Goal: Task Accomplishment & Management: Manage account settings

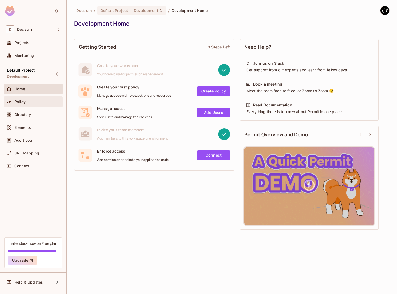
click at [32, 105] on div "Policy" at bounding box center [33, 102] width 55 height 6
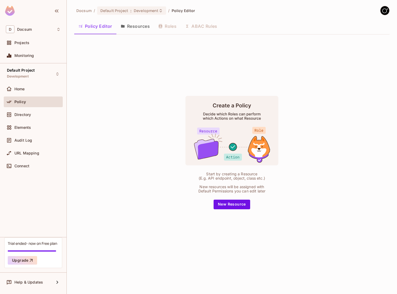
click at [132, 24] on button "Resources" at bounding box center [136, 26] width 38 height 13
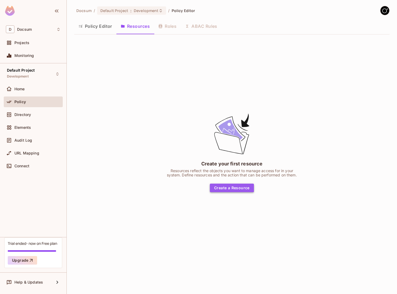
click at [222, 186] on button "Create a Resource" at bounding box center [232, 188] width 44 height 9
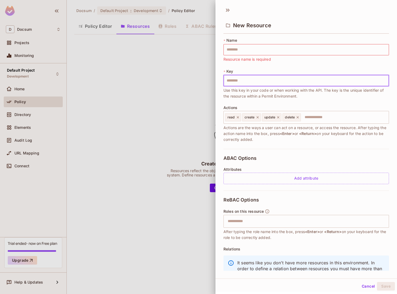
click at [242, 80] on input "text" at bounding box center [307, 80] width 166 height 11
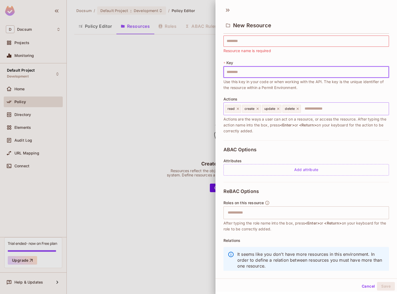
scroll to position [21, 0]
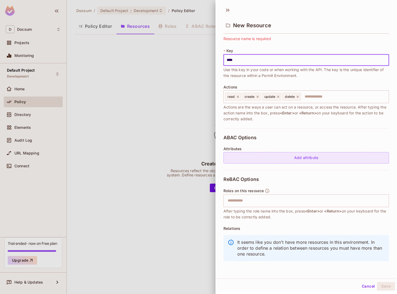
type input "****"
click at [247, 158] on div "Add attribute" at bounding box center [307, 157] width 166 height 11
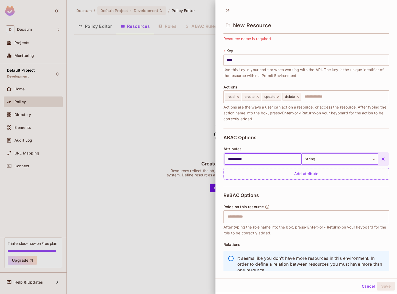
type input "**********"
click at [325, 161] on body "**********" at bounding box center [198, 147] width 397 height 294
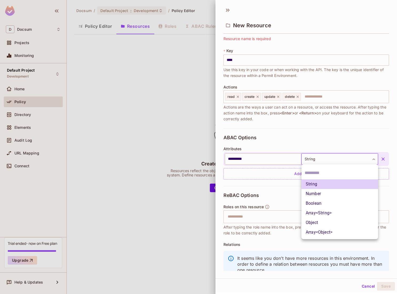
click at [325, 161] on div at bounding box center [198, 147] width 397 height 294
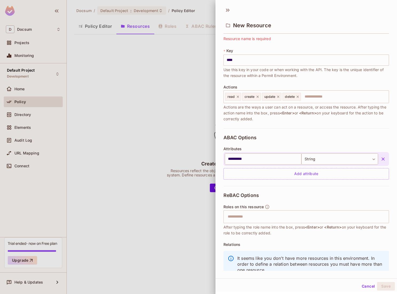
click at [310, 149] on div "**********" at bounding box center [307, 163] width 166 height 33
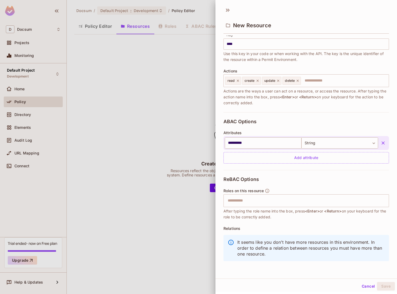
scroll to position [1, 0]
click at [287, 181] on div "ReBAC Options Roles on this resource ​ After typing the role name into the box,…" at bounding box center [307, 219] width 166 height 101
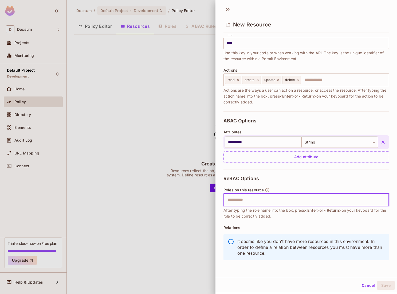
click at [285, 200] on input "text" at bounding box center [306, 200] width 162 height 11
type input "**"
click at [244, 201] on icon at bounding box center [243, 200] width 4 height 4
click at [229, 10] on icon at bounding box center [229, 9] width 2 height 3
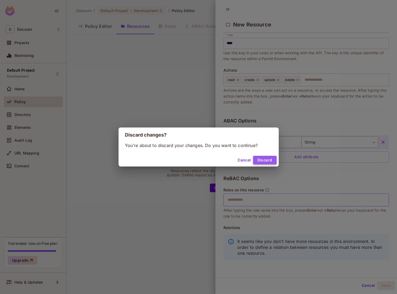
click at [259, 161] on button "Discard" at bounding box center [265, 160] width 24 height 9
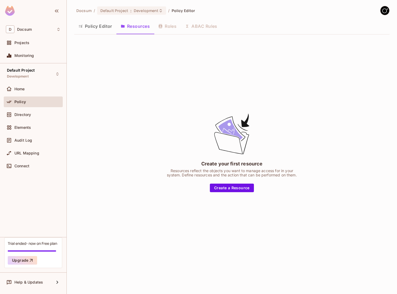
click at [171, 25] on div "Policy Editor Resources Roles ABAC Rules" at bounding box center [232, 26] width 316 height 13
click at [105, 24] on button "Policy Editor" at bounding box center [95, 26] width 42 height 13
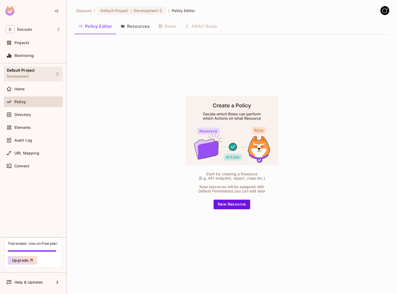
click at [33, 72] on span "Default Project" at bounding box center [21, 70] width 28 height 4
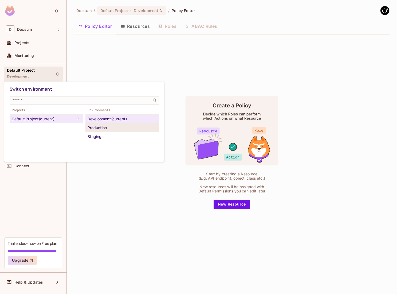
click at [94, 125] on div "Production" at bounding box center [122, 128] width 69 height 6
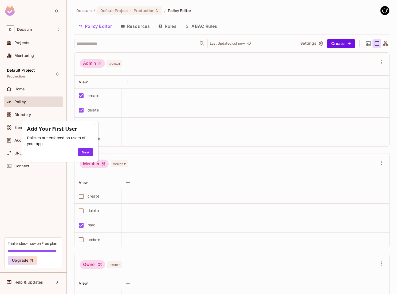
click at [137, 30] on button "Resources" at bounding box center [136, 26] width 38 height 13
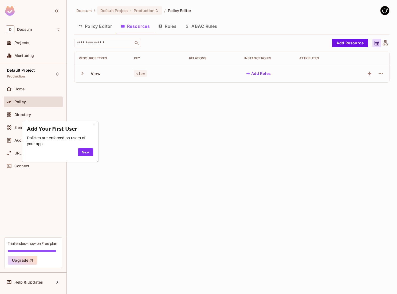
click at [82, 76] on icon "button" at bounding box center [82, 73] width 7 height 7
click at [105, 76] on div "View" at bounding box center [102, 73] width 47 height 11
click at [101, 73] on div "View" at bounding box center [102, 73] width 47 height 11
click at [92, 153] on link "Next" at bounding box center [85, 152] width 15 height 8
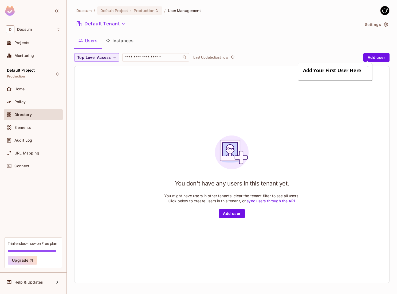
click at [119, 36] on button "Instances" at bounding box center [120, 40] width 36 height 13
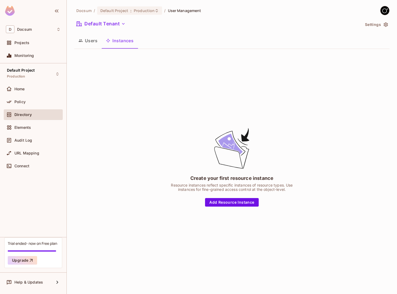
click at [101, 42] on button "Users" at bounding box center [88, 40] width 28 height 13
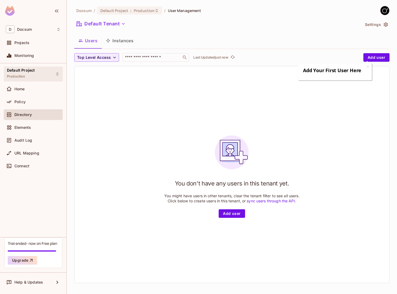
click at [50, 75] on div "Default Project Production" at bounding box center [33, 74] width 59 height 15
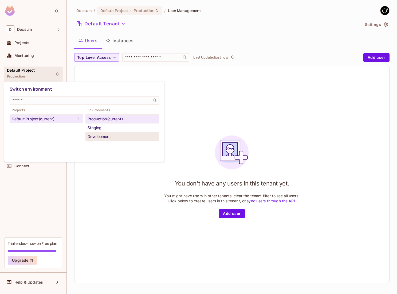
click at [107, 138] on div "Development" at bounding box center [122, 136] width 69 height 6
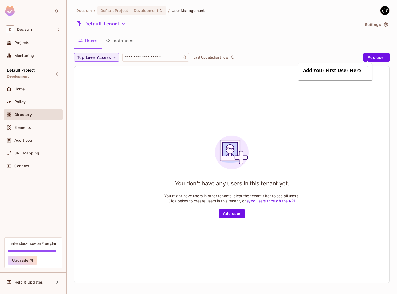
click at [370, 65] on div "× Add Your First User Here" at bounding box center [336, 71] width 74 height 17
click at [369, 66] on div "× Add Your First User Here" at bounding box center [336, 71] width 74 height 17
click at [369, 66] on link "×" at bounding box center [368, 66] width 2 height 5
click at [368, 60] on button "Add user" at bounding box center [377, 57] width 26 height 9
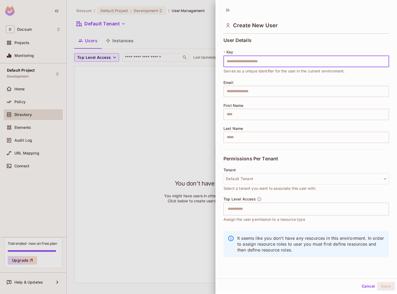
click at [368, 60] on input "text" at bounding box center [307, 61] width 166 height 11
click at [208, 105] on div at bounding box center [198, 147] width 397 height 294
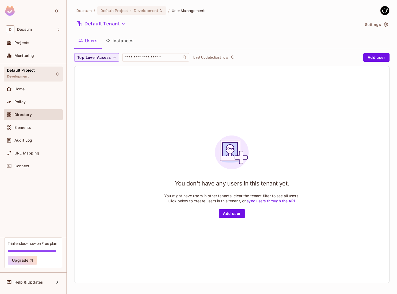
click at [41, 77] on div "Default Project Development" at bounding box center [33, 74] width 59 height 15
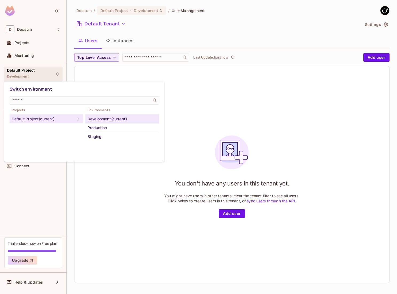
click at [245, 152] on div at bounding box center [198, 147] width 397 height 294
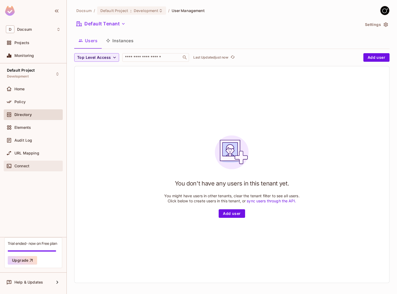
click at [25, 168] on div "Connect" at bounding box center [33, 166] width 55 height 6
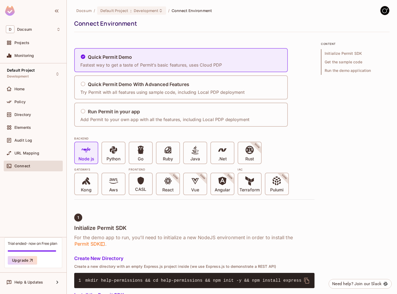
click at [99, 153] on div "Node js Python Go Ruby Java .Net Rust SOON" at bounding box center [194, 153] width 241 height 22
click at [109, 153] on icon at bounding box center [113, 149] width 9 height 9
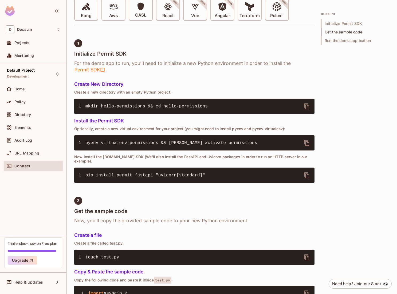
scroll to position [166, 0]
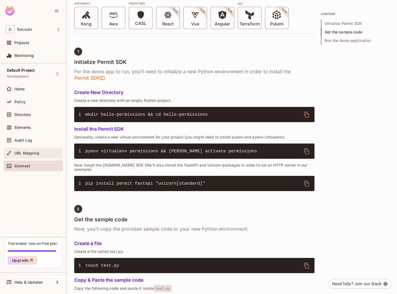
click at [40, 154] on div "URL Mapping" at bounding box center [37, 153] width 46 height 4
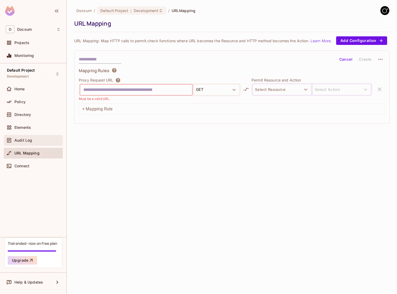
click at [43, 143] on div "Audit Log" at bounding box center [33, 140] width 55 height 6
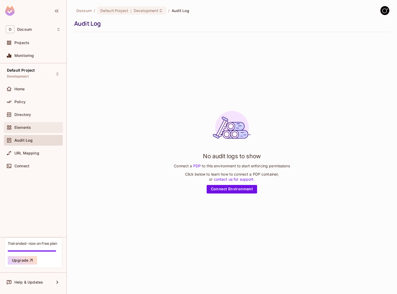
click at [36, 128] on div "Elements" at bounding box center [37, 127] width 46 height 4
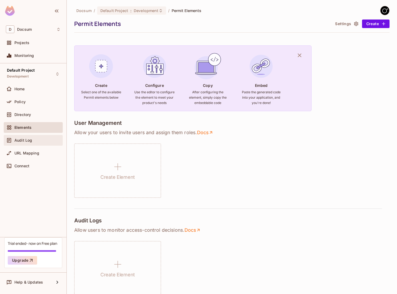
click at [37, 138] on div "Audit Log" at bounding box center [37, 140] width 46 height 4
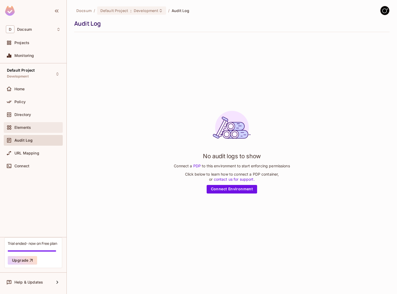
click at [18, 130] on div "Elements" at bounding box center [33, 127] width 55 height 6
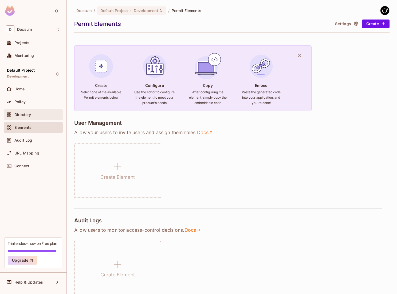
click at [19, 116] on span "Directory" at bounding box center [22, 115] width 17 height 4
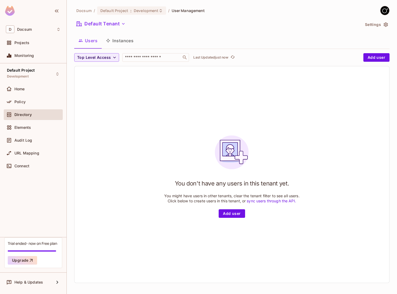
click at [19, 107] on div "Policy" at bounding box center [33, 102] width 59 height 13
click at [18, 106] on div "Policy" at bounding box center [33, 101] width 59 height 11
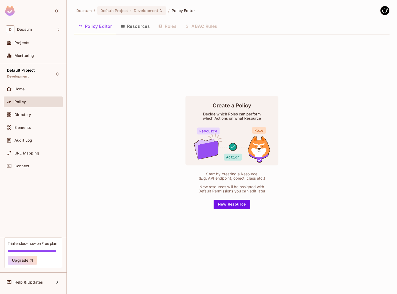
click at [134, 23] on button "Resources" at bounding box center [136, 26] width 38 height 13
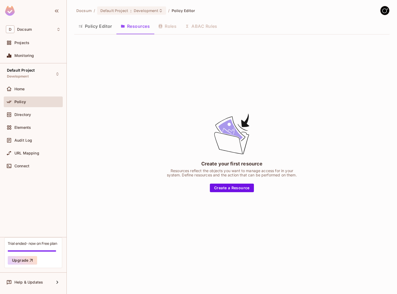
click at [134, 25] on button "Resources" at bounding box center [136, 26] width 38 height 13
click at [110, 29] on button "Policy Editor" at bounding box center [95, 26] width 42 height 13
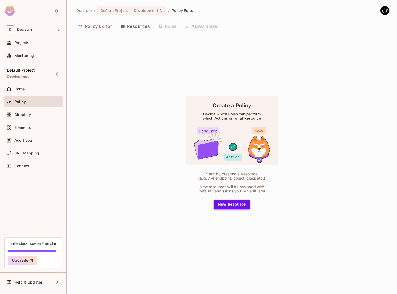
click at [228, 207] on button "New Resource" at bounding box center [232, 205] width 37 height 10
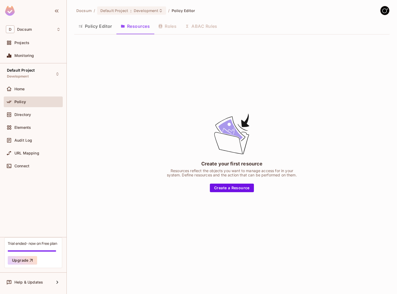
click at [227, 182] on div "Create your first resource Resources reflect the objects you want to manage acc…" at bounding box center [232, 153] width 134 height 80
click at [226, 184] on button "Create a Resource" at bounding box center [232, 188] width 44 height 9
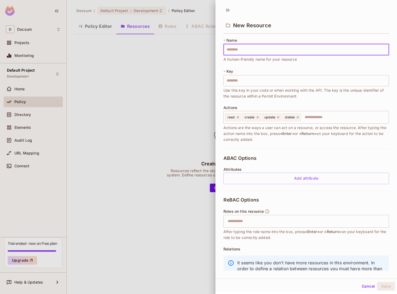
type input "*"
type input "**"
type input "***"
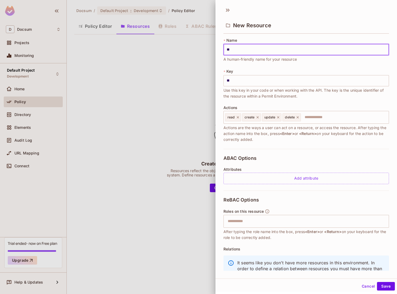
type input "***"
type input "****"
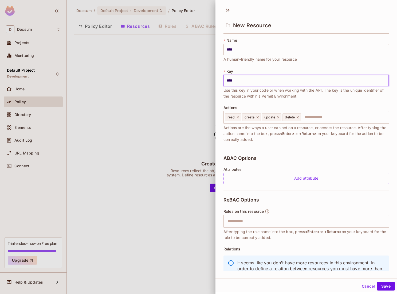
click at [251, 81] on input "****" at bounding box center [307, 80] width 166 height 11
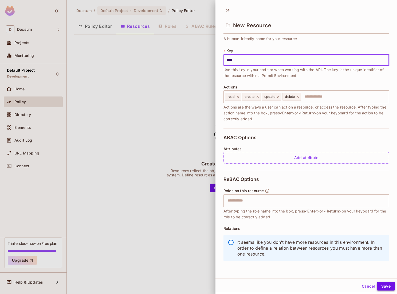
type input "****"
click at [383, 285] on button "Save" at bounding box center [386, 286] width 18 height 9
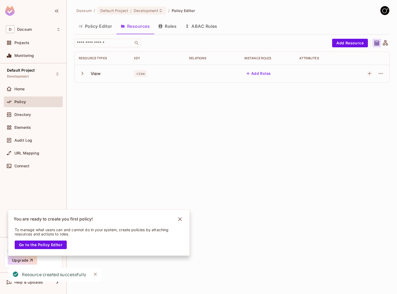
click at [83, 72] on icon "button" at bounding box center [82, 73] width 7 height 7
click at [97, 89] on div "read" at bounding box center [89, 91] width 20 height 5
click at [171, 90] on td at bounding box center [157, 91] width 55 height 18
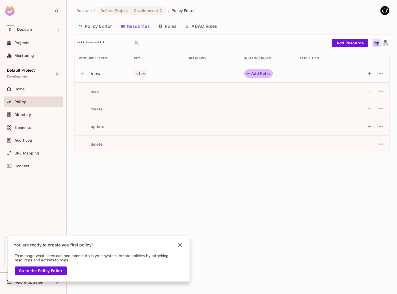
click at [250, 75] on icon "button" at bounding box center [248, 73] width 5 height 5
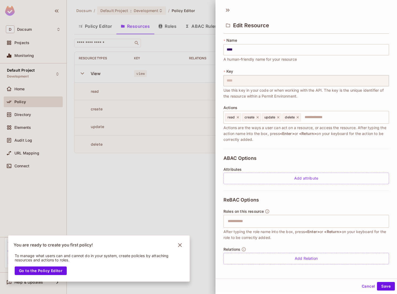
click at [190, 175] on div at bounding box center [198, 147] width 397 height 294
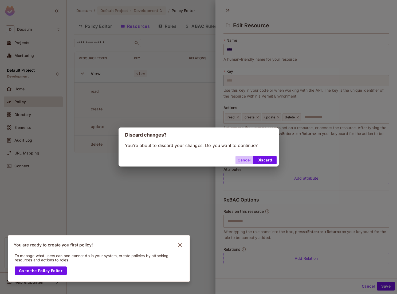
click at [250, 161] on button "Cancel" at bounding box center [244, 160] width 17 height 9
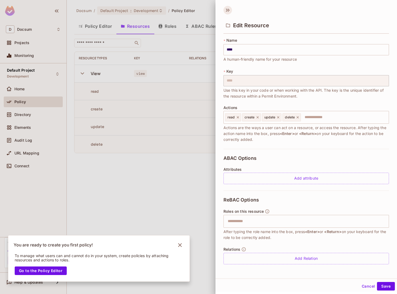
click at [226, 9] on icon at bounding box center [228, 10] width 9 height 9
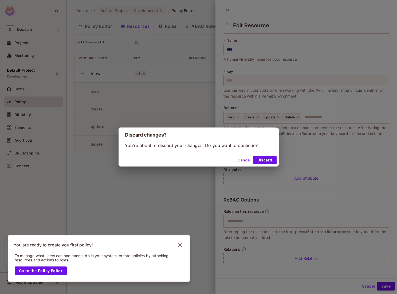
click at [264, 155] on div "Cancel Discard" at bounding box center [199, 160] width 160 height 13
click at [270, 159] on button "Discard" at bounding box center [265, 160] width 24 height 9
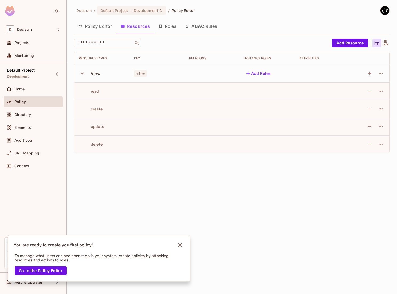
click at [182, 250] on div "To manage what users can and cannot do in your system, create policies by attac…" at bounding box center [95, 265] width 174 height 32
click at [182, 247] on icon "Notifications Alt+T" at bounding box center [180, 245] width 9 height 9
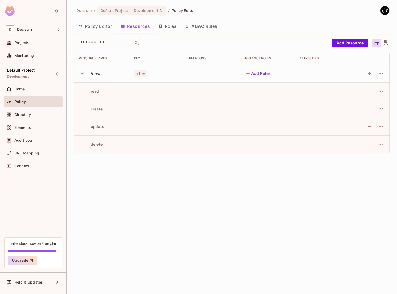
click at [128, 101] on td "create" at bounding box center [102, 109] width 55 height 18
click at [173, 30] on button "Roles" at bounding box center [167, 26] width 27 height 13
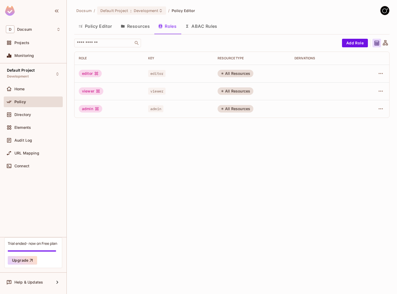
click at [87, 88] on div "viewer" at bounding box center [91, 90] width 25 height 7
click at [96, 91] on icon at bounding box center [97, 91] width 3 height 3
click at [236, 92] on div "All Resources" at bounding box center [236, 90] width 36 height 7
click at [384, 94] on icon "button" at bounding box center [381, 91] width 6 height 6
click at [382, 91] on div at bounding box center [198, 147] width 397 height 294
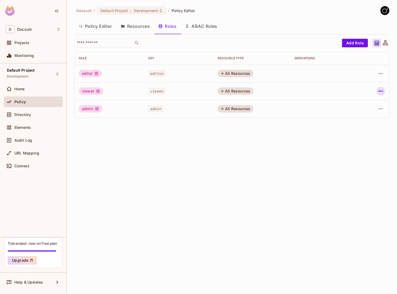
click at [382, 91] on icon "button" at bounding box center [381, 91] width 4 height 1
click at [382, 91] on div at bounding box center [198, 147] width 397 height 294
click at [382, 91] on icon "button" at bounding box center [381, 91] width 4 height 1
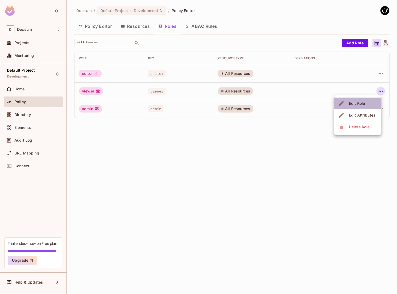
click at [361, 103] on div "Edit Role" at bounding box center [357, 103] width 16 height 5
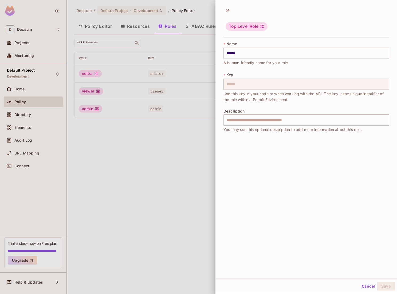
click at [123, 157] on div at bounding box center [198, 147] width 397 height 294
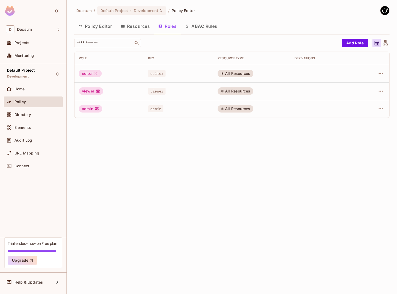
click at [102, 90] on div "viewer" at bounding box center [91, 90] width 25 height 7
click at [95, 86] on td "viewer" at bounding box center [109, 91] width 69 height 18
click at [95, 90] on div "viewer" at bounding box center [91, 90] width 25 height 7
click at [308, 65] on td at bounding box center [325, 74] width 69 height 18
click at [381, 75] on icon "button" at bounding box center [381, 73] width 6 height 6
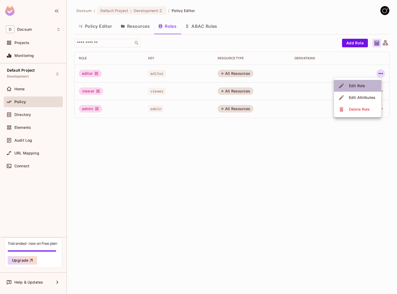
click at [349, 85] on span "Edit Role" at bounding box center [357, 86] width 19 height 9
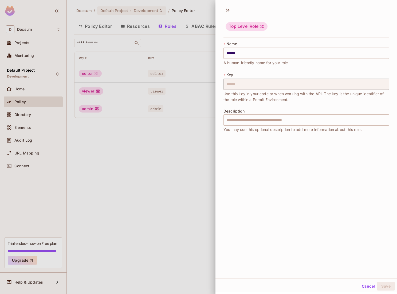
click at [195, 138] on div at bounding box center [198, 147] width 397 height 294
